Goal: Transaction & Acquisition: Purchase product/service

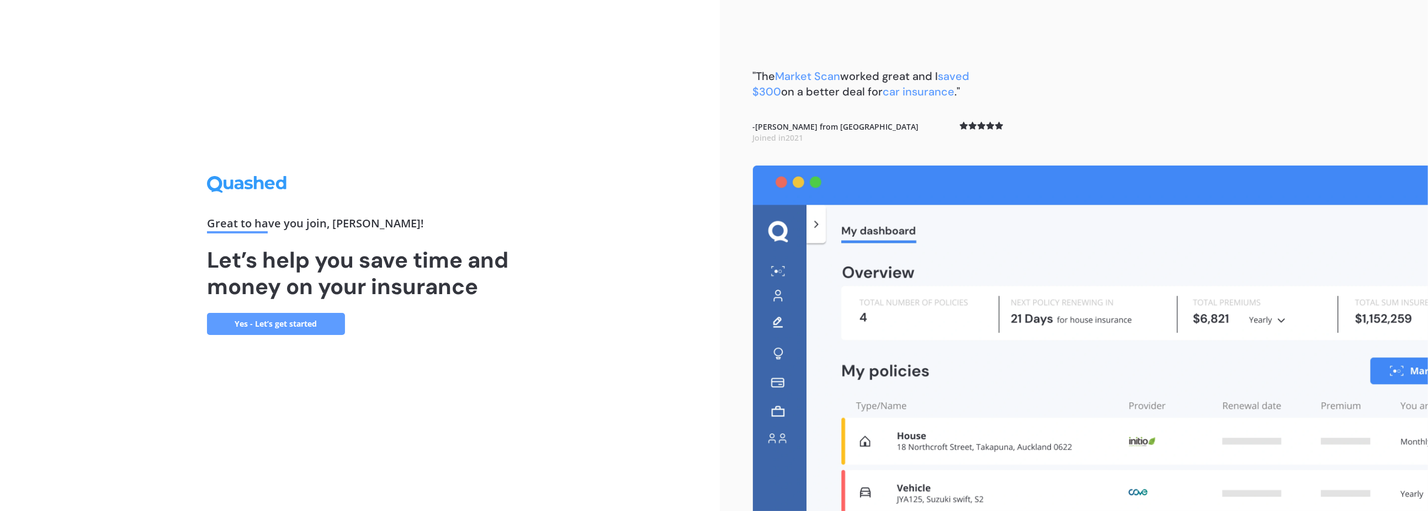
click at [278, 325] on link "Yes - Let’s get started" at bounding box center [276, 324] width 138 height 22
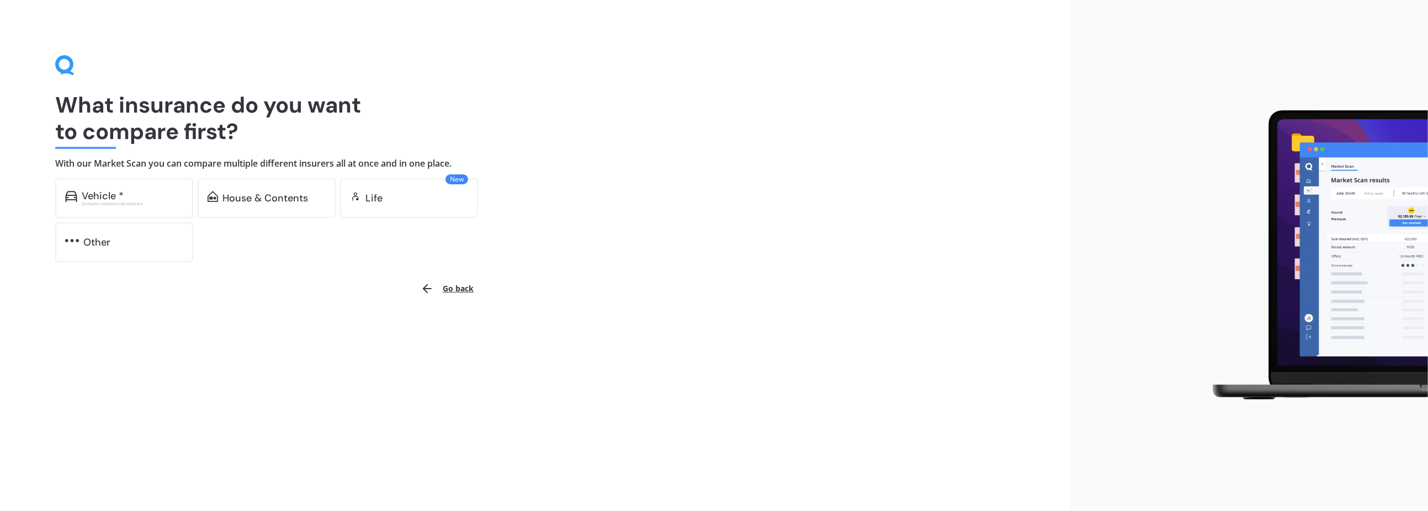
click at [264, 193] on div "House & Contents" at bounding box center [265, 198] width 86 height 11
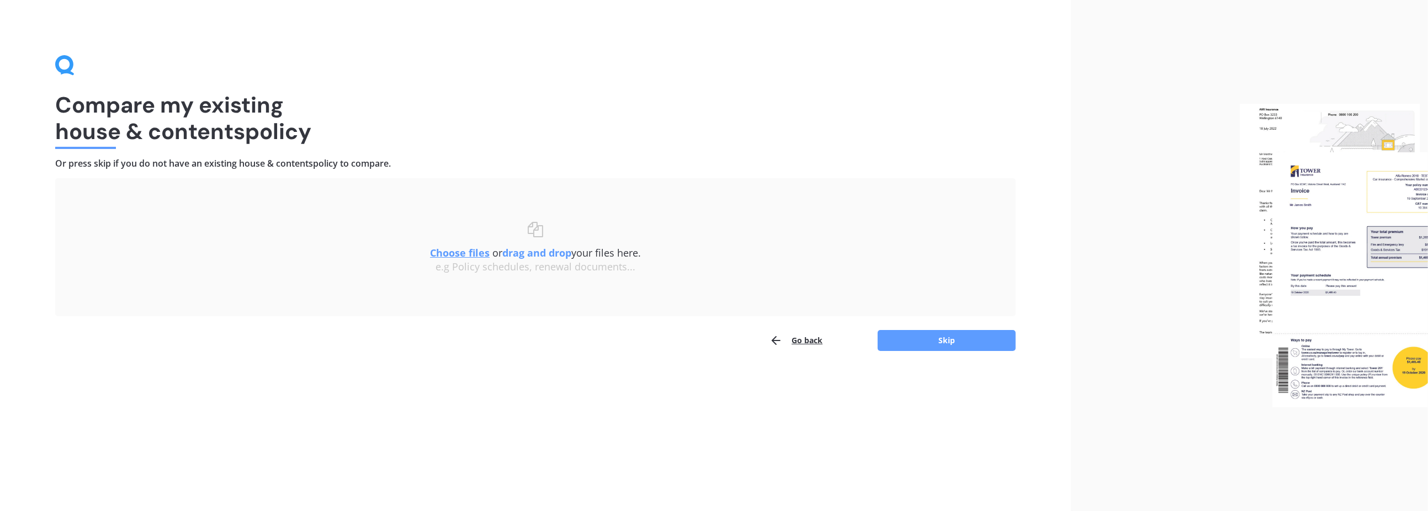
click at [929, 337] on button "Skip" at bounding box center [947, 340] width 138 height 21
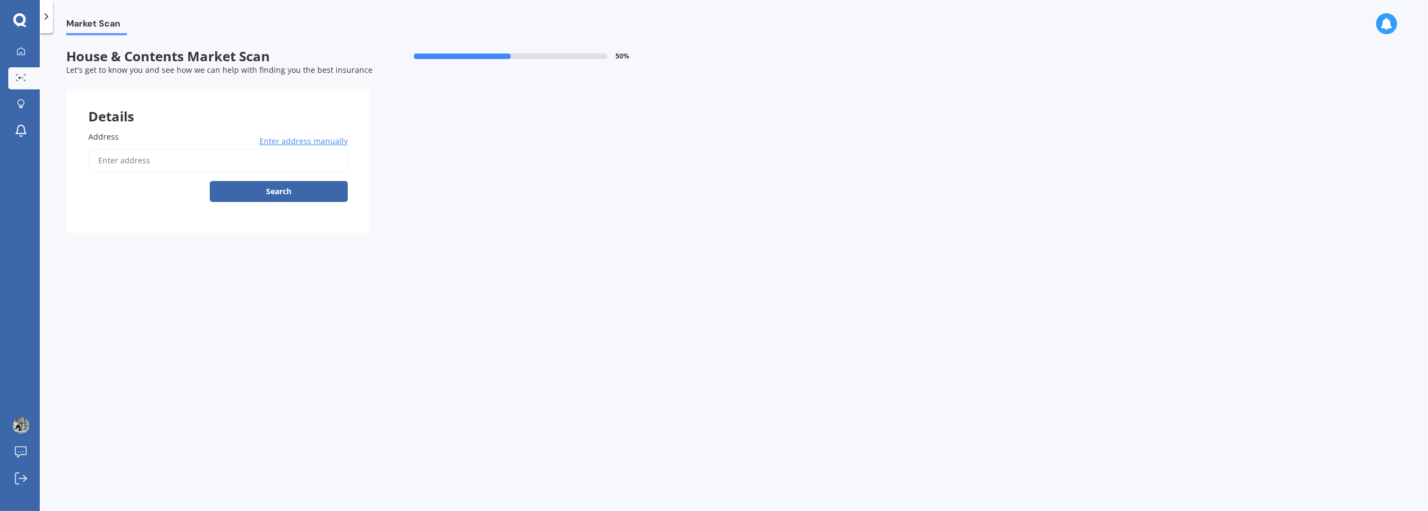
click at [172, 161] on input "Address" at bounding box center [217, 160] width 259 height 23
type input "[STREET_ADDRESS][PERSON_NAME]"
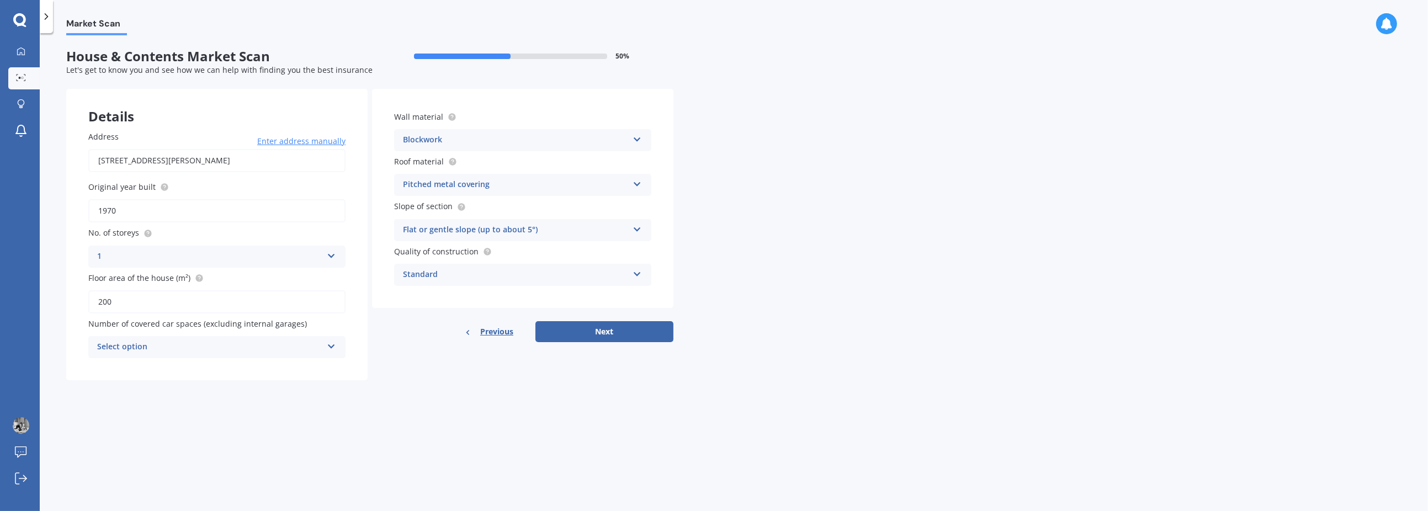
click at [215, 348] on div "Select option" at bounding box center [209, 347] width 225 height 13
click at [104, 401] on div "2" at bounding box center [217, 409] width 256 height 20
click at [617, 329] on button "Next" at bounding box center [604, 331] width 138 height 21
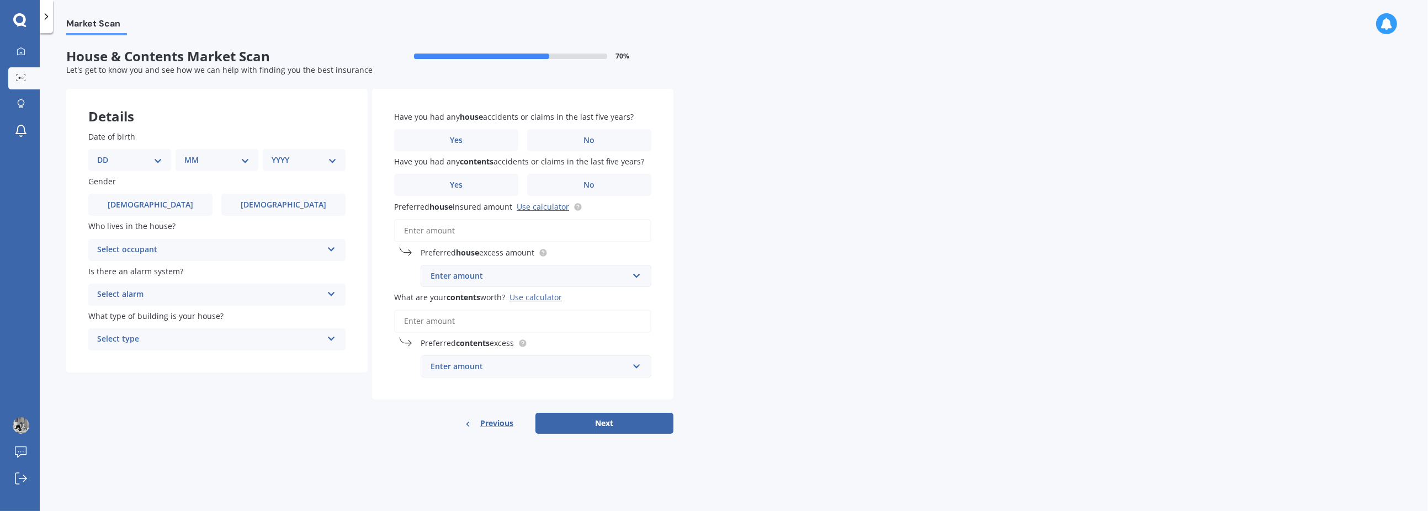
click at [163, 160] on div "DD 01 02 03 04 05 06 07 08 09 10 11 12 13 14 15 16 17 18 19 20 21 22 23 24 25 2…" at bounding box center [129, 160] width 83 height 22
click at [145, 160] on select "DD 01 02 03 04 05 06 07 08 09 10 11 12 13 14 15 16 17 18 19 20 21 22 23 24 25 2…" at bounding box center [129, 160] width 65 height 12
select select "16"
click at [105, 154] on select "DD 01 02 03 04 05 06 07 08 09 10 11 12 13 14 15 16 17 18 19 20 21 22 23 24 25 2…" at bounding box center [129, 160] width 65 height 12
click at [243, 159] on select "MM 01 02 03 04 05 06 07 08 09 10 11 12" at bounding box center [219, 160] width 61 height 12
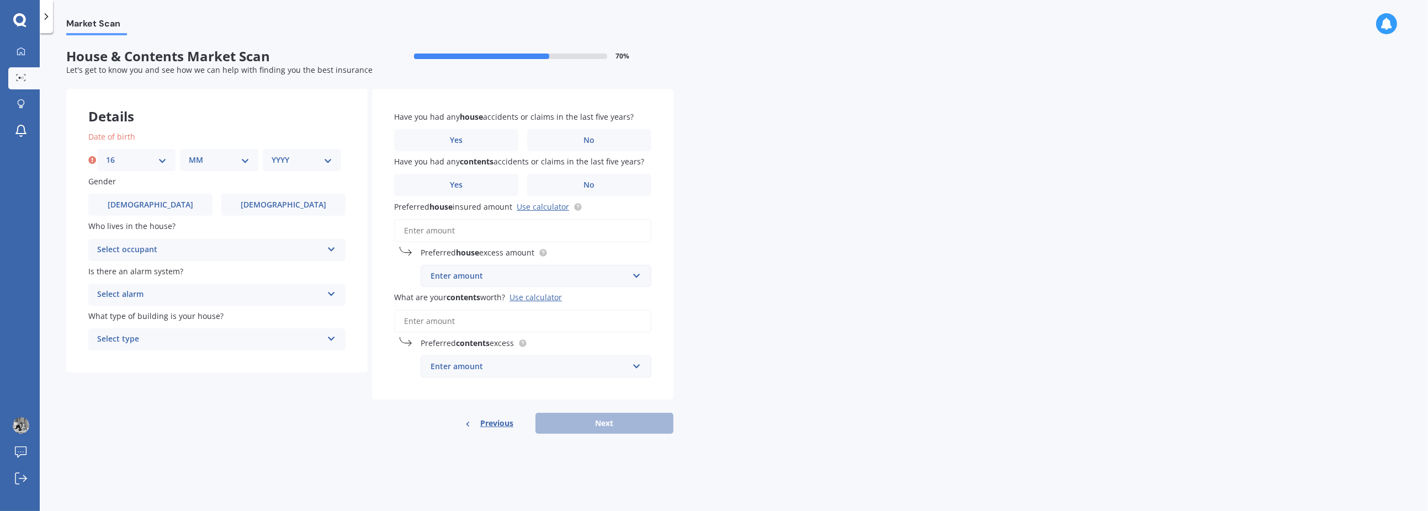
select select "05"
click at [189, 154] on select "MM 01 02 03 04 05 06 07 08 09 10 11 12" at bounding box center [219, 160] width 61 height 12
click at [322, 157] on select "YYYY 2009 2008 2007 2006 2005 2004 2003 2002 2001 2000 1999 1998 1997 1996 1995…" at bounding box center [302, 160] width 61 height 12
select select "1978"
click at [272, 154] on select "YYYY 2009 2008 2007 2006 2005 2004 2003 2002 2001 2000 1999 1998 1997 1996 1995…" at bounding box center [302, 160] width 61 height 12
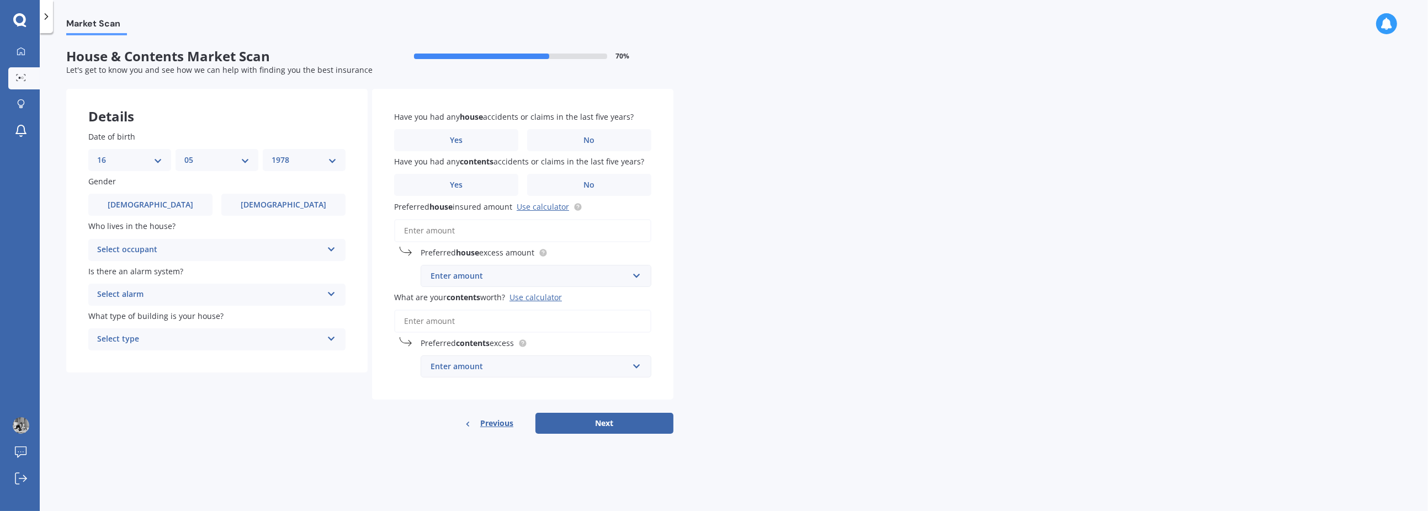
click at [165, 208] on label "[DEMOGRAPHIC_DATA]" at bounding box center [150, 205] width 124 height 22
click at [0, 0] on input "[DEMOGRAPHIC_DATA]" at bounding box center [0, 0] width 0 height 0
click at [221, 247] on div "Select occupant" at bounding box center [209, 249] width 225 height 13
click at [130, 269] on div "Owner" at bounding box center [217, 272] width 256 height 20
click at [204, 299] on div "Select alarm" at bounding box center [209, 294] width 225 height 13
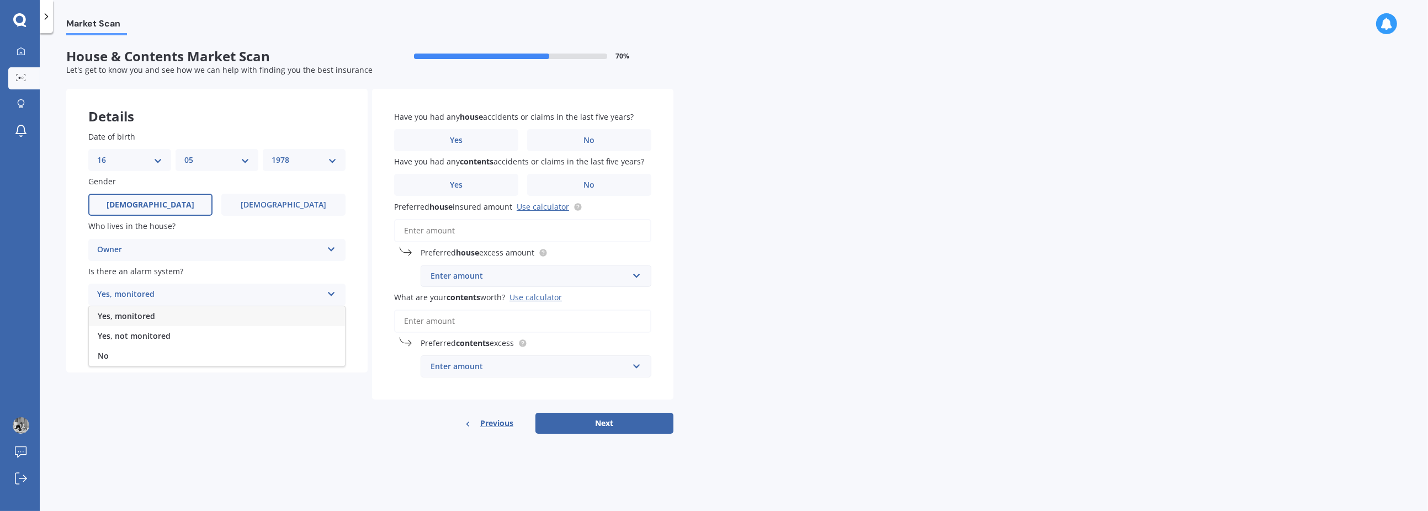
click at [173, 316] on div "Yes, monitored" at bounding box center [217, 316] width 256 height 20
click at [194, 341] on div "Select type" at bounding box center [209, 339] width 225 height 13
click at [168, 359] on div "Freestanding" at bounding box center [217, 361] width 256 height 20
click at [594, 142] on label "No" at bounding box center [589, 140] width 124 height 22
click at [0, 0] on input "No" at bounding box center [0, 0] width 0 height 0
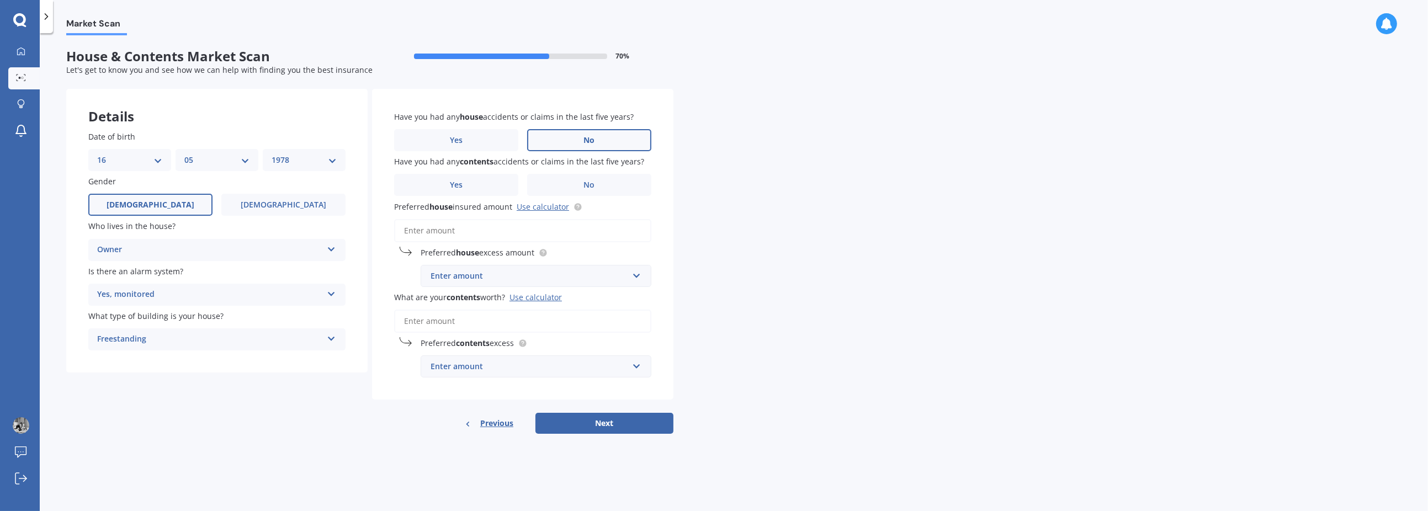
click at [592, 189] on span "No" at bounding box center [589, 185] width 11 height 9
click at [0, 0] on input "No" at bounding box center [0, 0] width 0 height 0
click at [481, 230] on input "Preferred house insured amount Use calculator" at bounding box center [522, 230] width 257 height 23
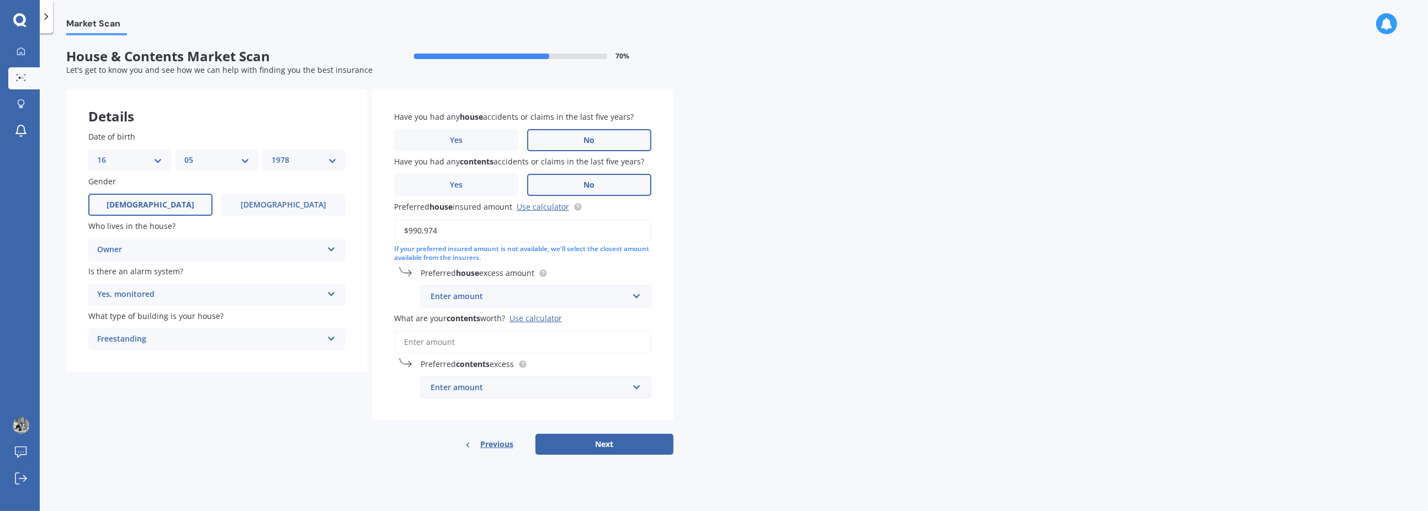
type input "$990,974"
click at [642, 296] on input "text" at bounding box center [532, 296] width 221 height 21
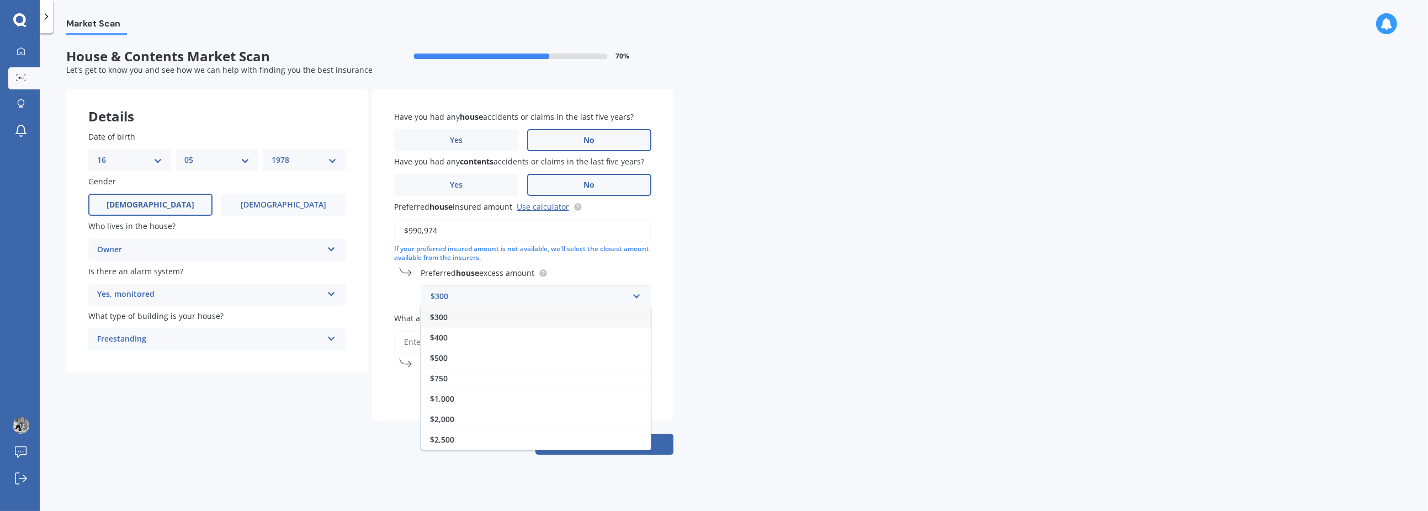
click at [533, 358] on div "$500" at bounding box center [536, 358] width 230 height 20
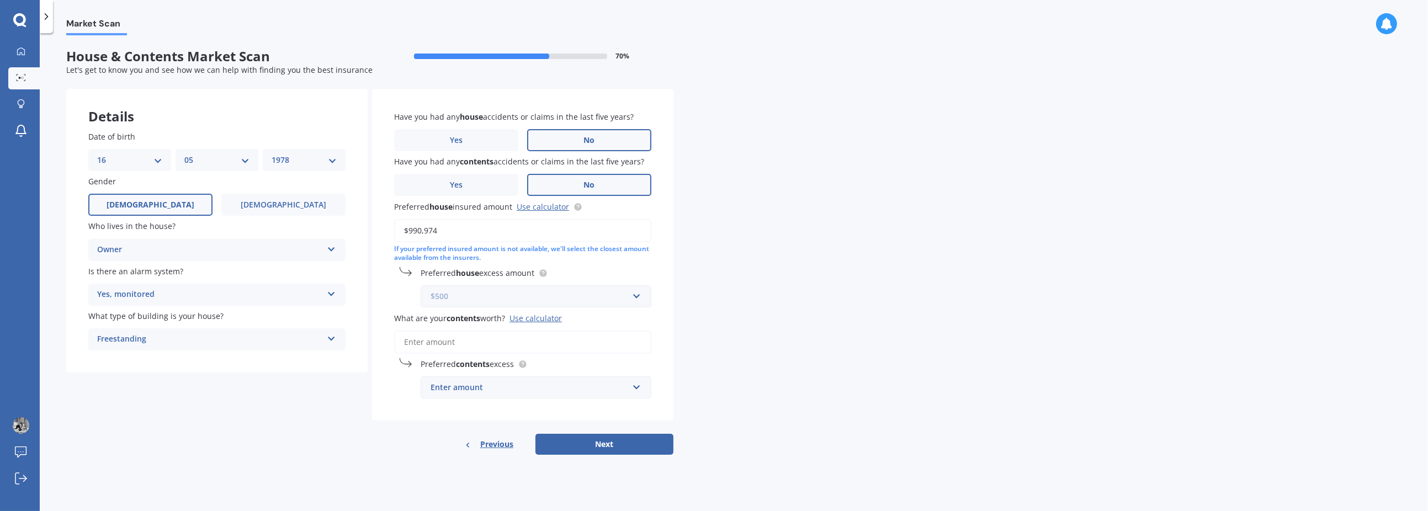
click at [637, 295] on input "text" at bounding box center [532, 296] width 221 height 21
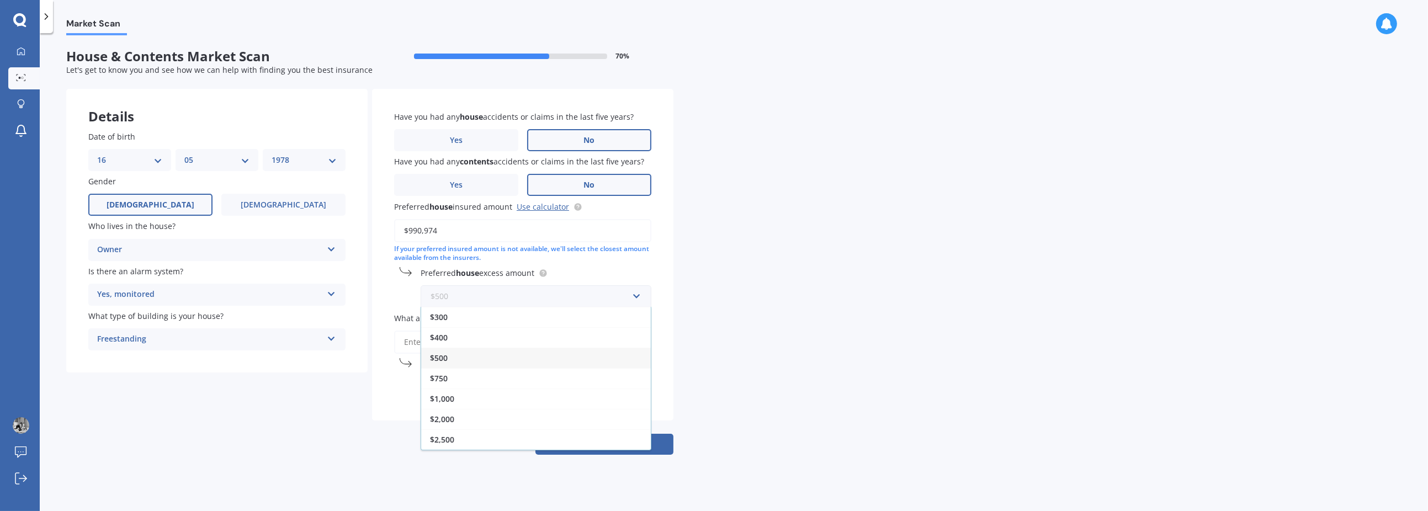
click at [637, 294] on input "text" at bounding box center [532, 296] width 221 height 21
click at [604, 298] on input "text" at bounding box center [532, 296] width 221 height 21
click at [612, 278] on label "Preferred house excess amount" at bounding box center [534, 273] width 226 height 12
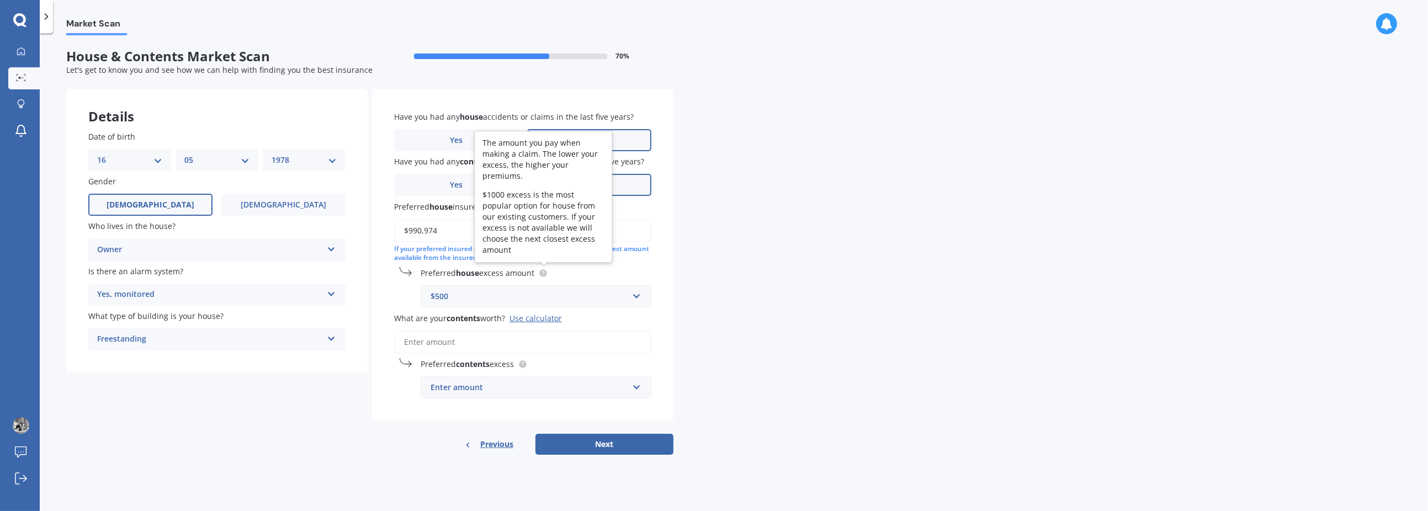
click at [544, 272] on icon at bounding box center [543, 273] width 2 height 2
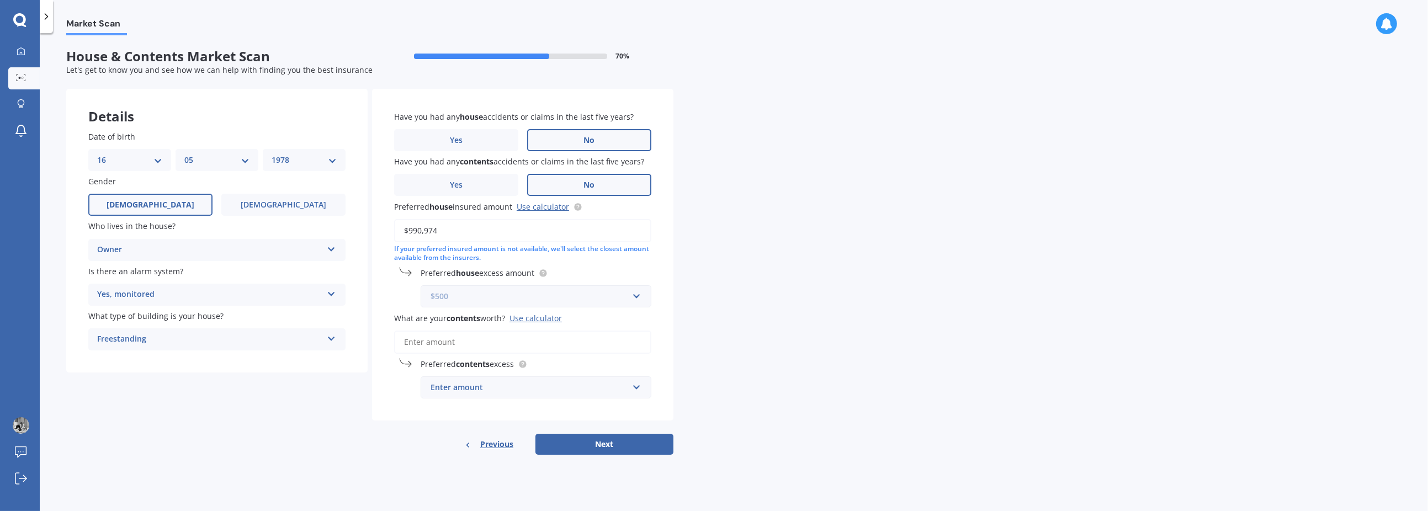
click at [637, 295] on input "text" at bounding box center [532, 296] width 221 height 21
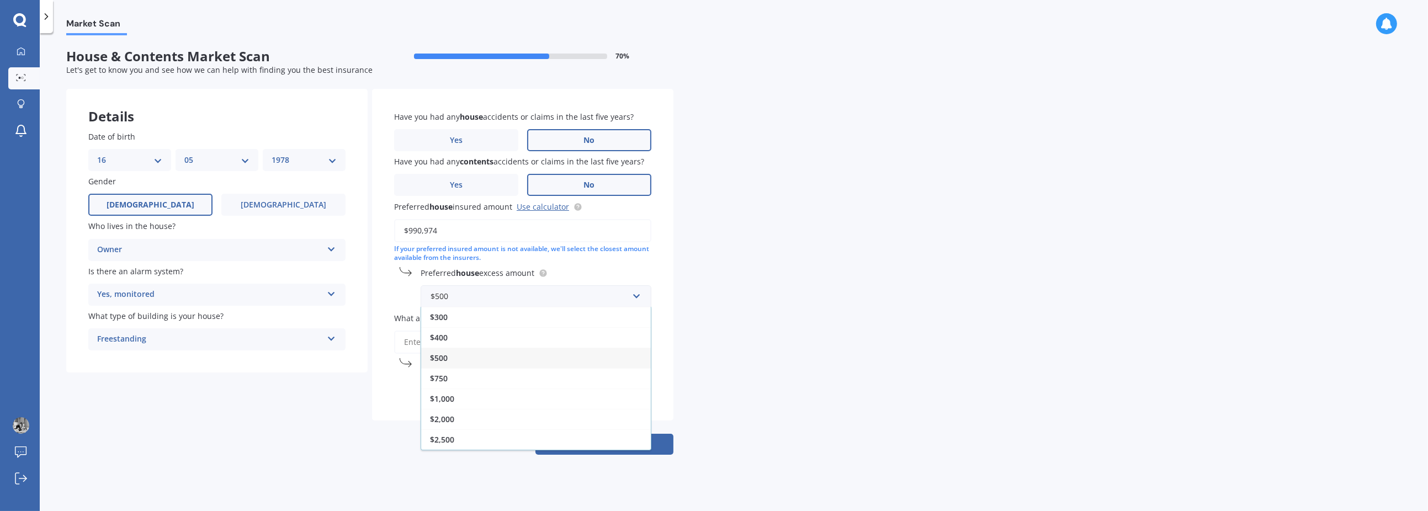
click at [478, 404] on div "$1,000" at bounding box center [536, 399] width 230 height 20
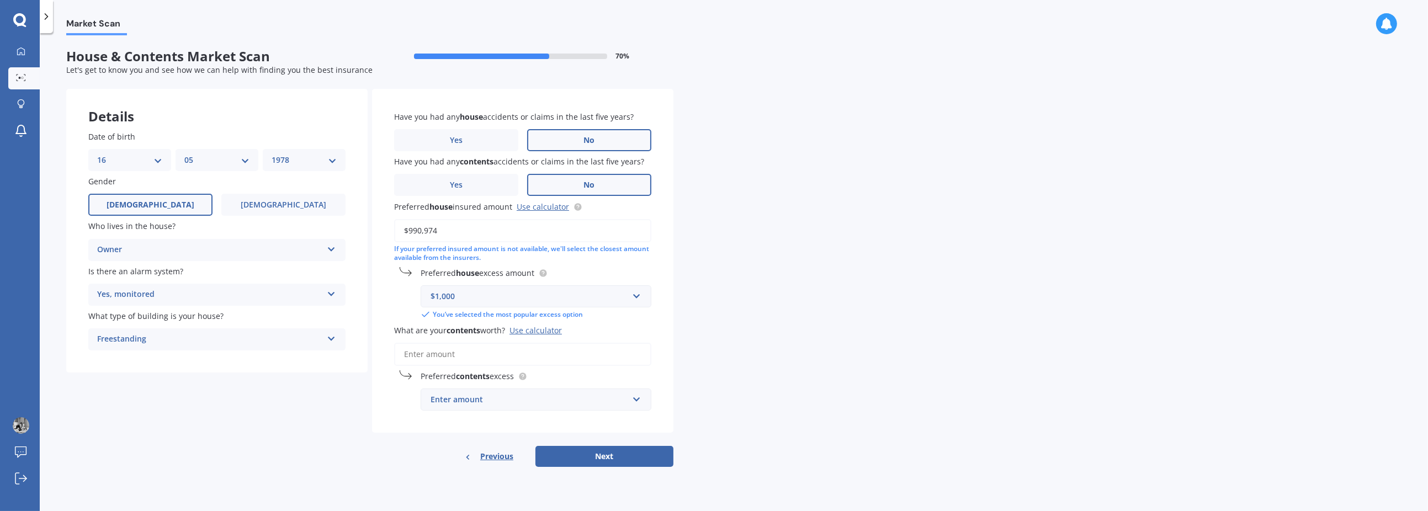
click at [480, 404] on div "Enter amount" at bounding box center [530, 400] width 198 height 12
type input "90000"
click at [603, 455] on button "Next" at bounding box center [604, 456] width 138 height 21
click at [488, 354] on input "What are your contents worth? Use calculator" at bounding box center [522, 354] width 257 height 23
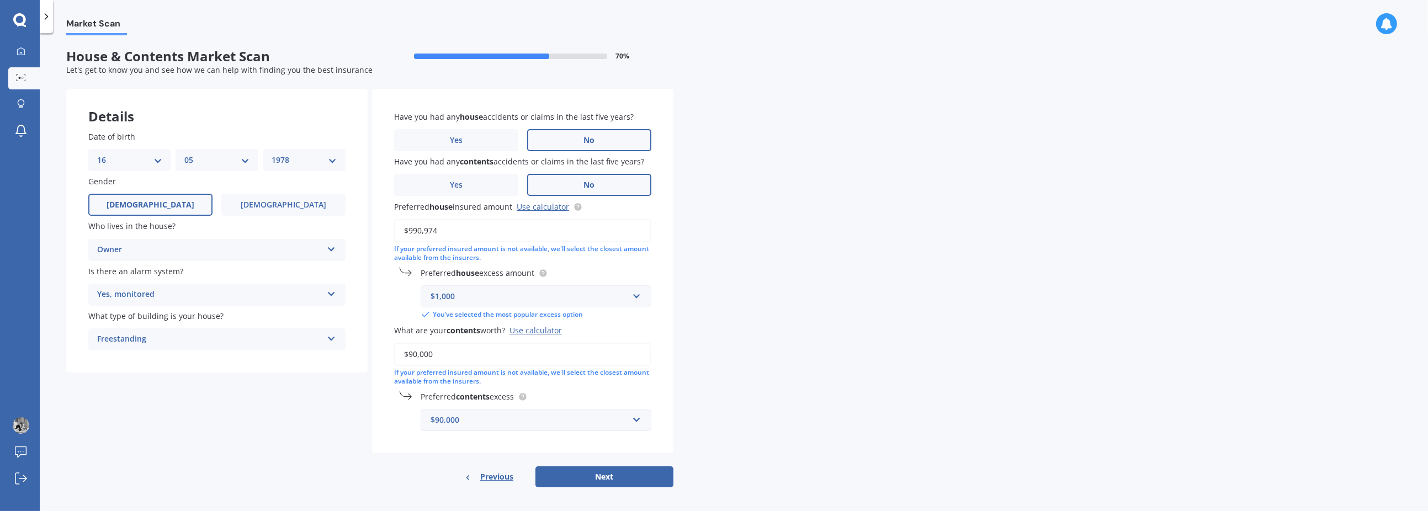
type input "$90,000"
click at [547, 423] on div "$90,000" at bounding box center [530, 420] width 198 height 12
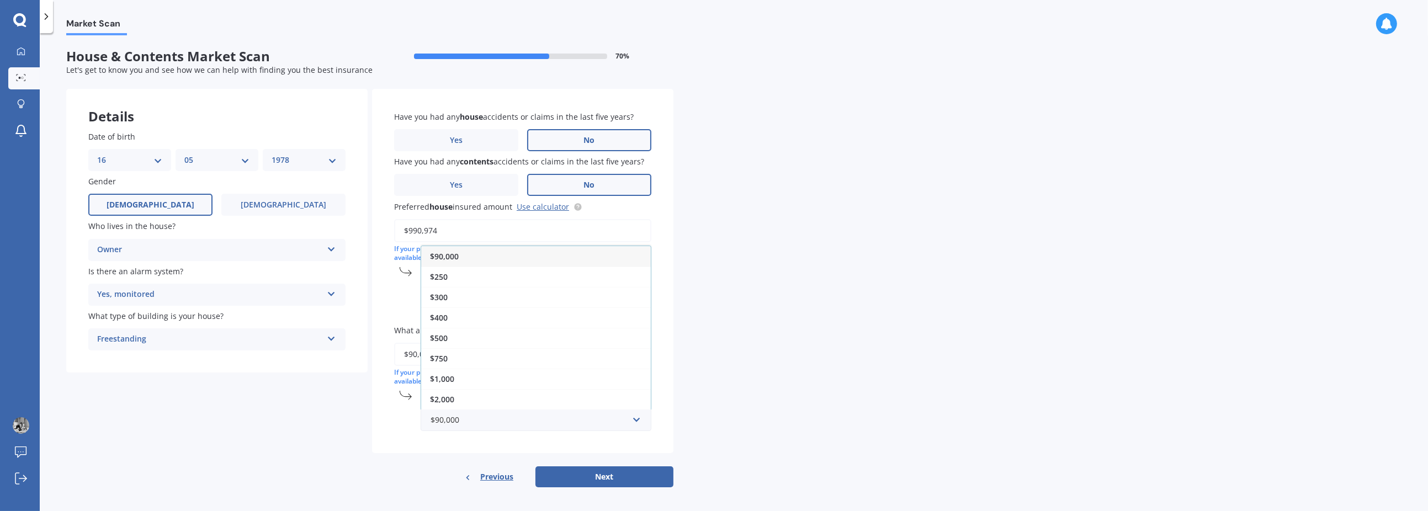
click at [506, 377] on div "$1,000" at bounding box center [536, 379] width 230 height 20
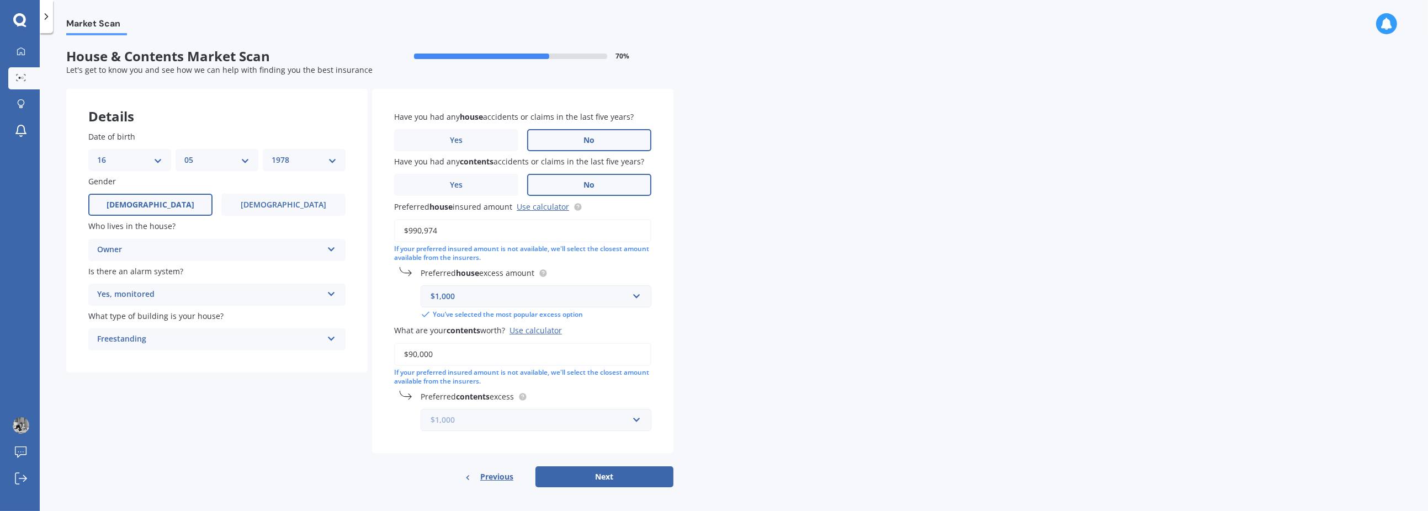
click at [629, 416] on input "text" at bounding box center [532, 420] width 221 height 21
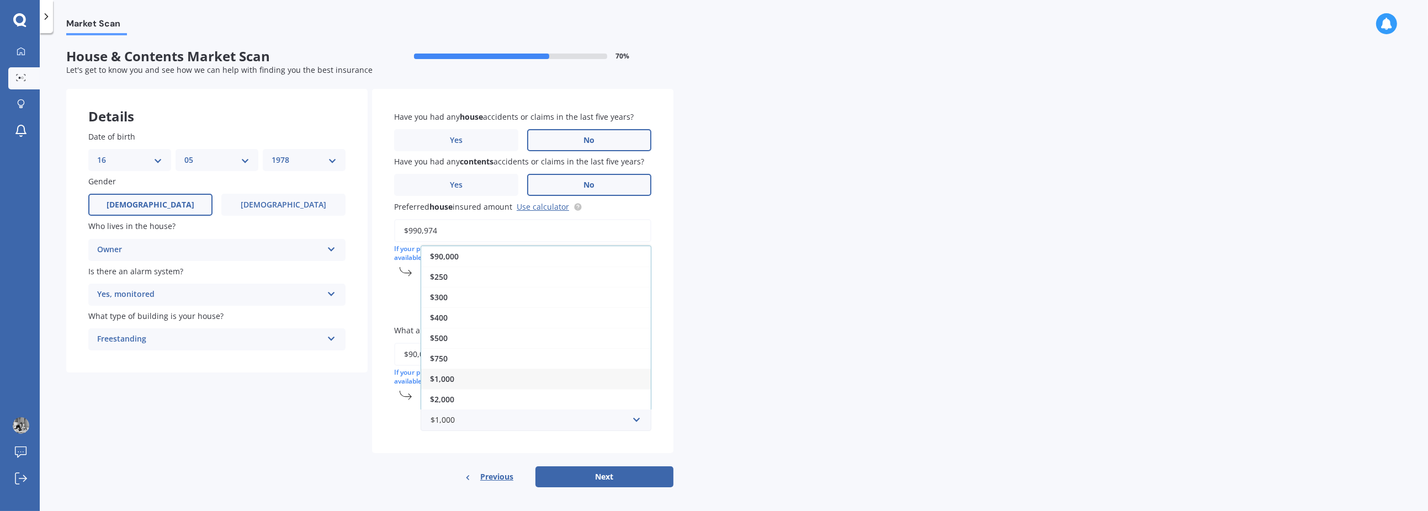
click at [463, 281] on div "$250" at bounding box center [536, 277] width 230 height 20
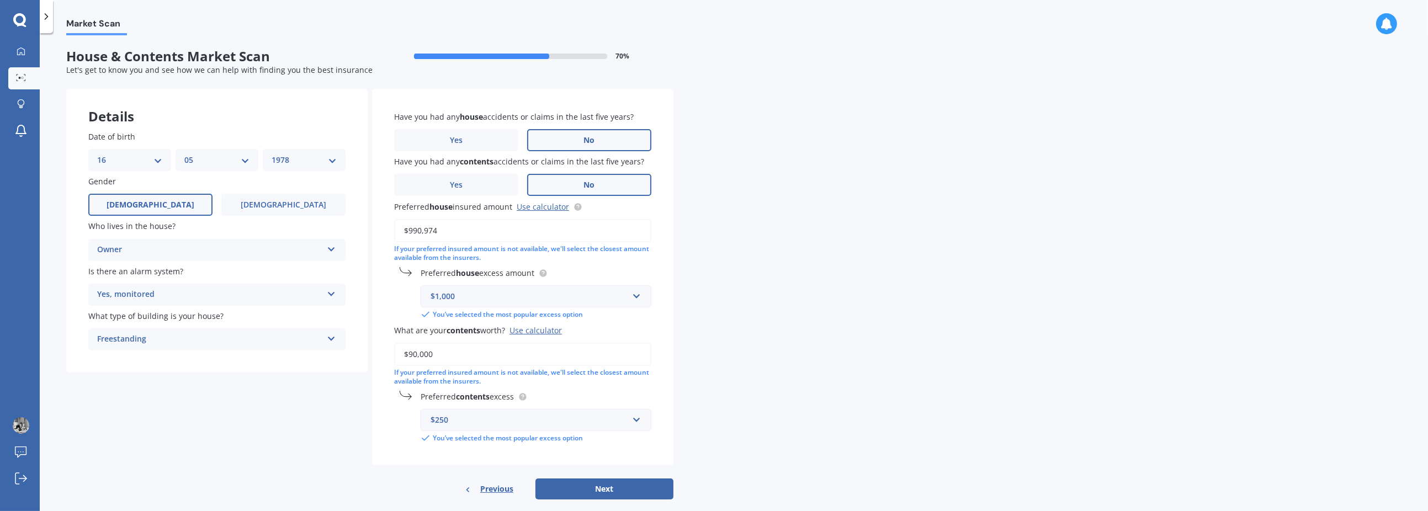
click at [603, 485] on button "Next" at bounding box center [604, 489] width 138 height 21
select select "16"
select select "05"
select select "1978"
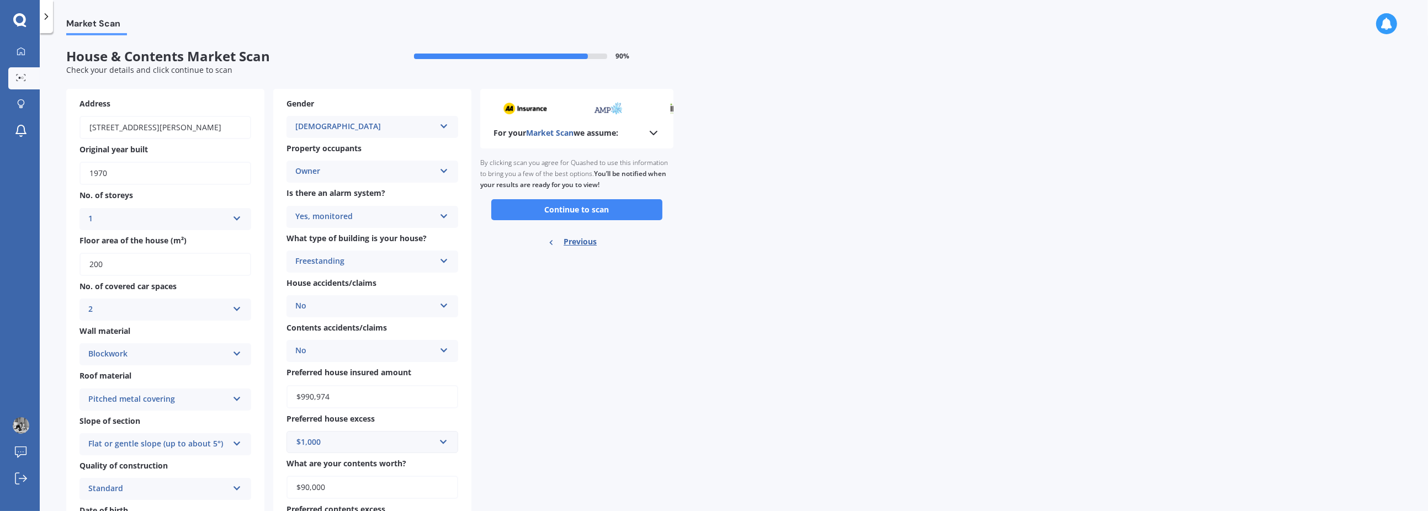
click at [600, 209] on button "Continue to scan" at bounding box center [576, 209] width 171 height 21
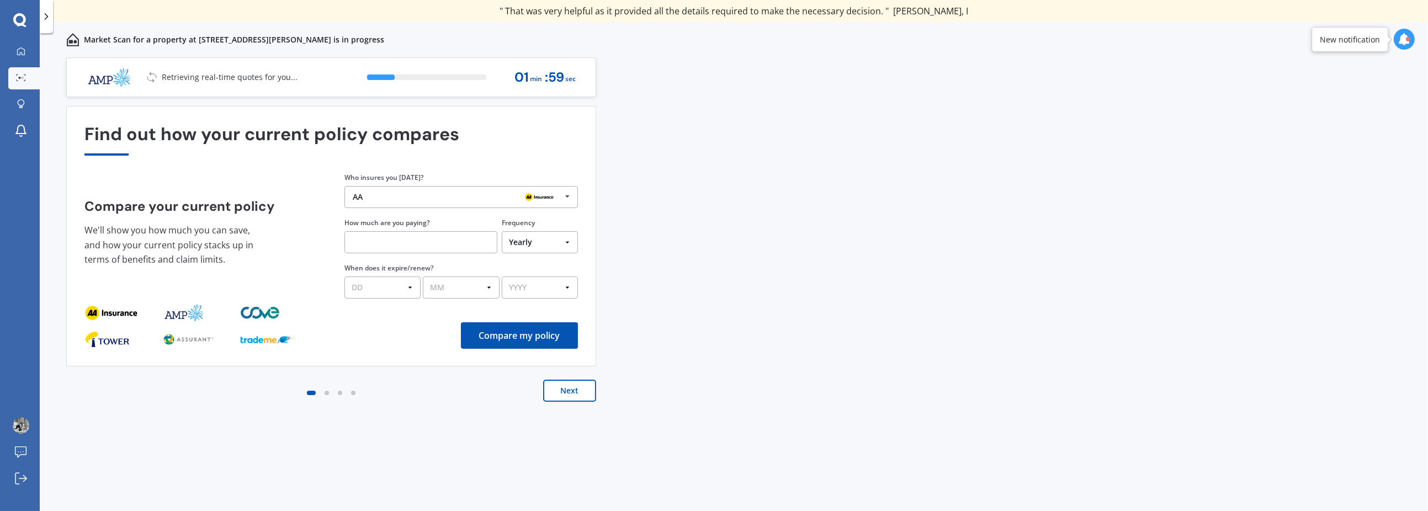
click at [1400, 39] on icon at bounding box center [1404, 39] width 12 height 12
click at [1401, 36] on icon at bounding box center [1404, 39] width 12 height 12
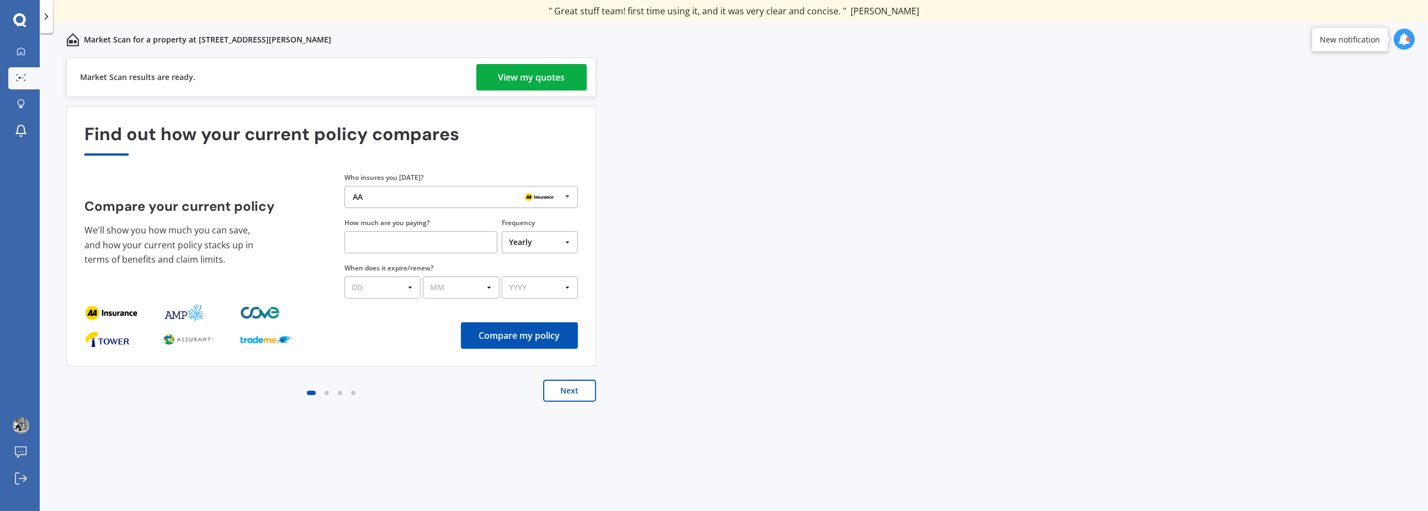
click at [522, 77] on div "View my quotes" at bounding box center [531, 77] width 67 height 26
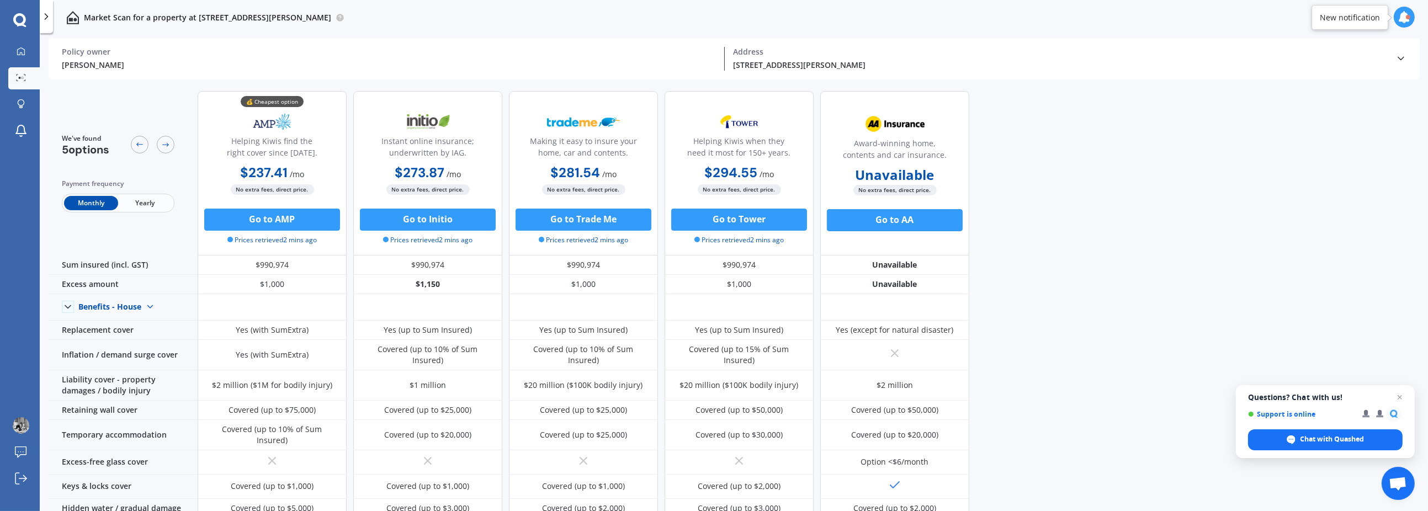
click at [276, 220] on button "Go to AMP" at bounding box center [272, 220] width 136 height 22
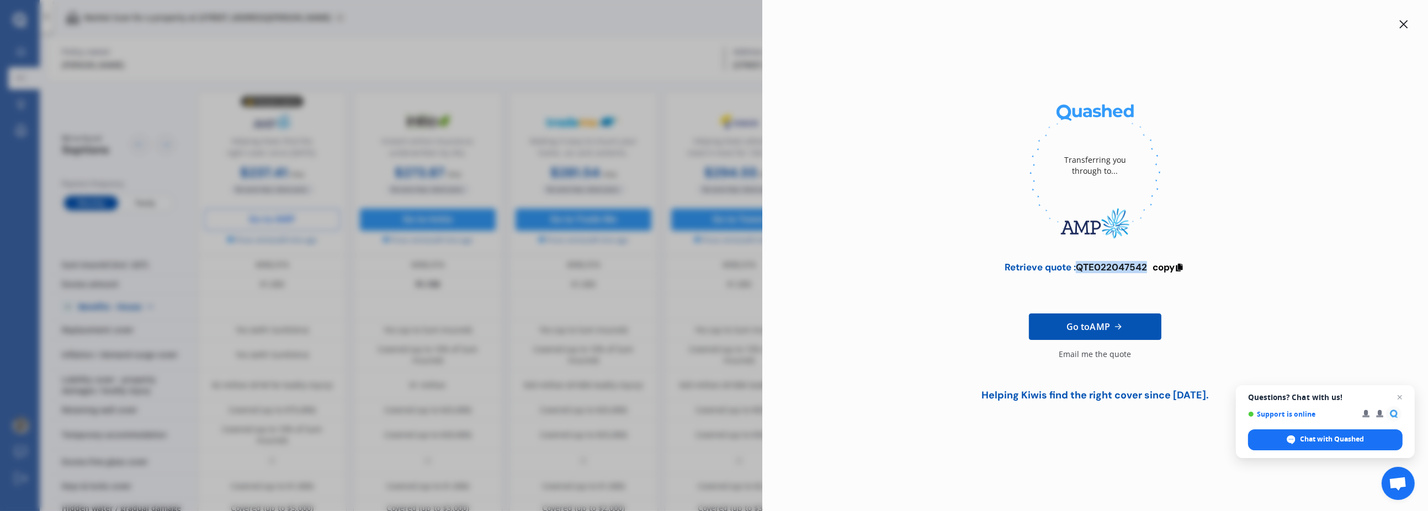
drag, startPoint x: 1147, startPoint y: 263, endPoint x: 1077, endPoint y: 267, distance: 69.6
click at [1077, 267] on div "Retrieve quote : QTE022047542" at bounding box center [1076, 267] width 142 height 11
copy div "QTE022047542"
